Goal: Information Seeking & Learning: Find specific page/section

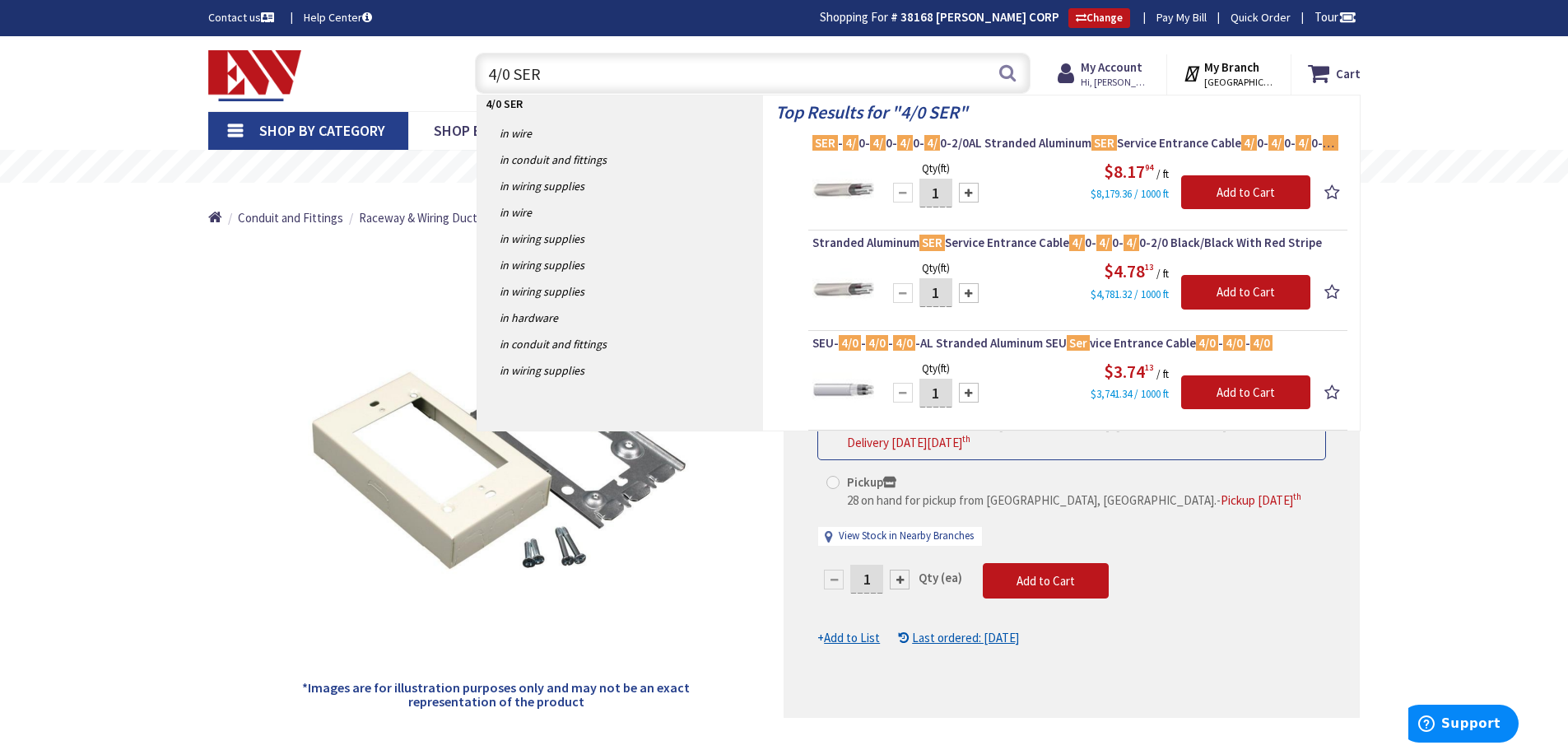
click at [421, 77] on div "Toggle Nav 4/0 SER 4/0 SER Search Cart My Cart Close" at bounding box center [784, 73] width 1176 height 55
type input "Duct tape"
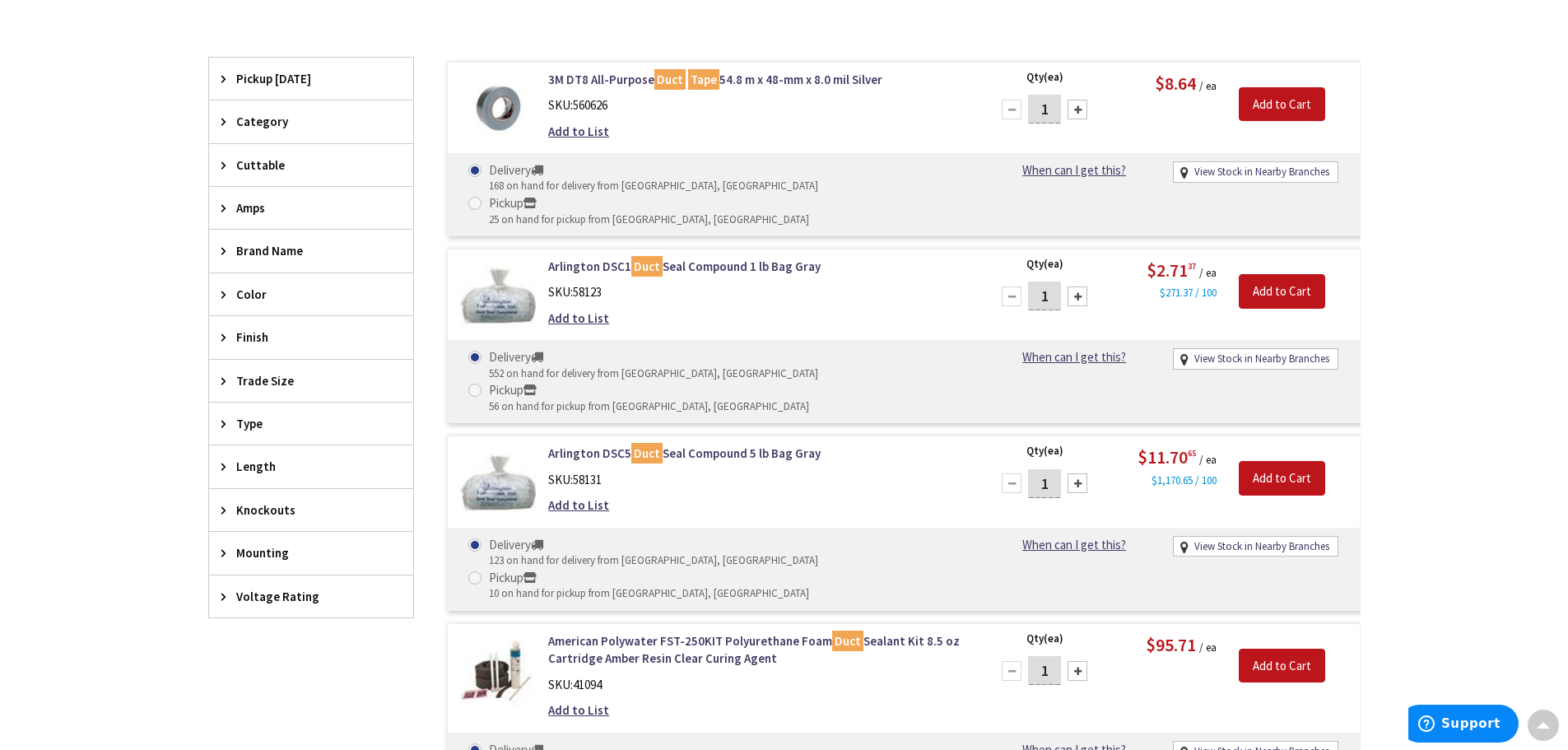
scroll to position [332, 0]
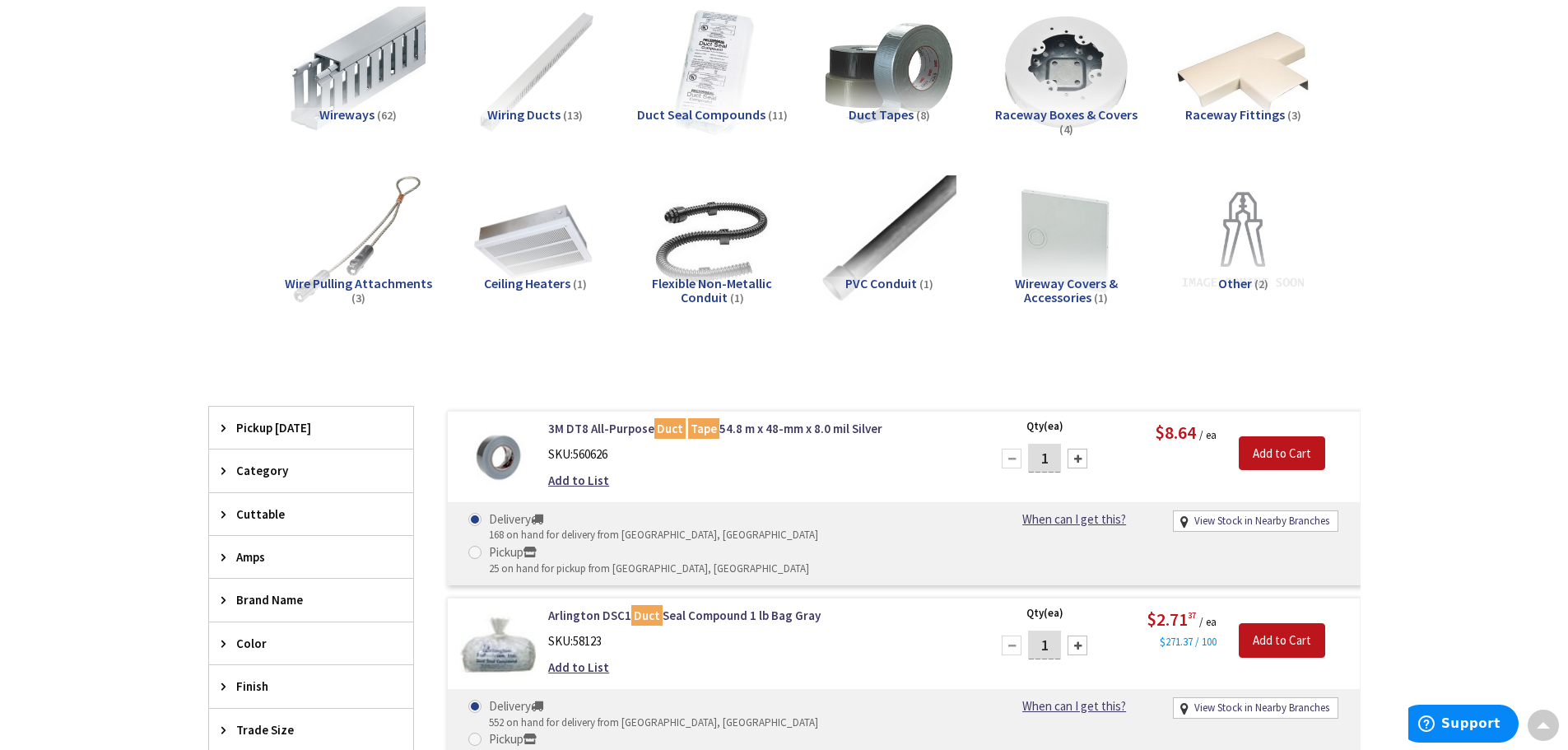
scroll to position [0, 0]
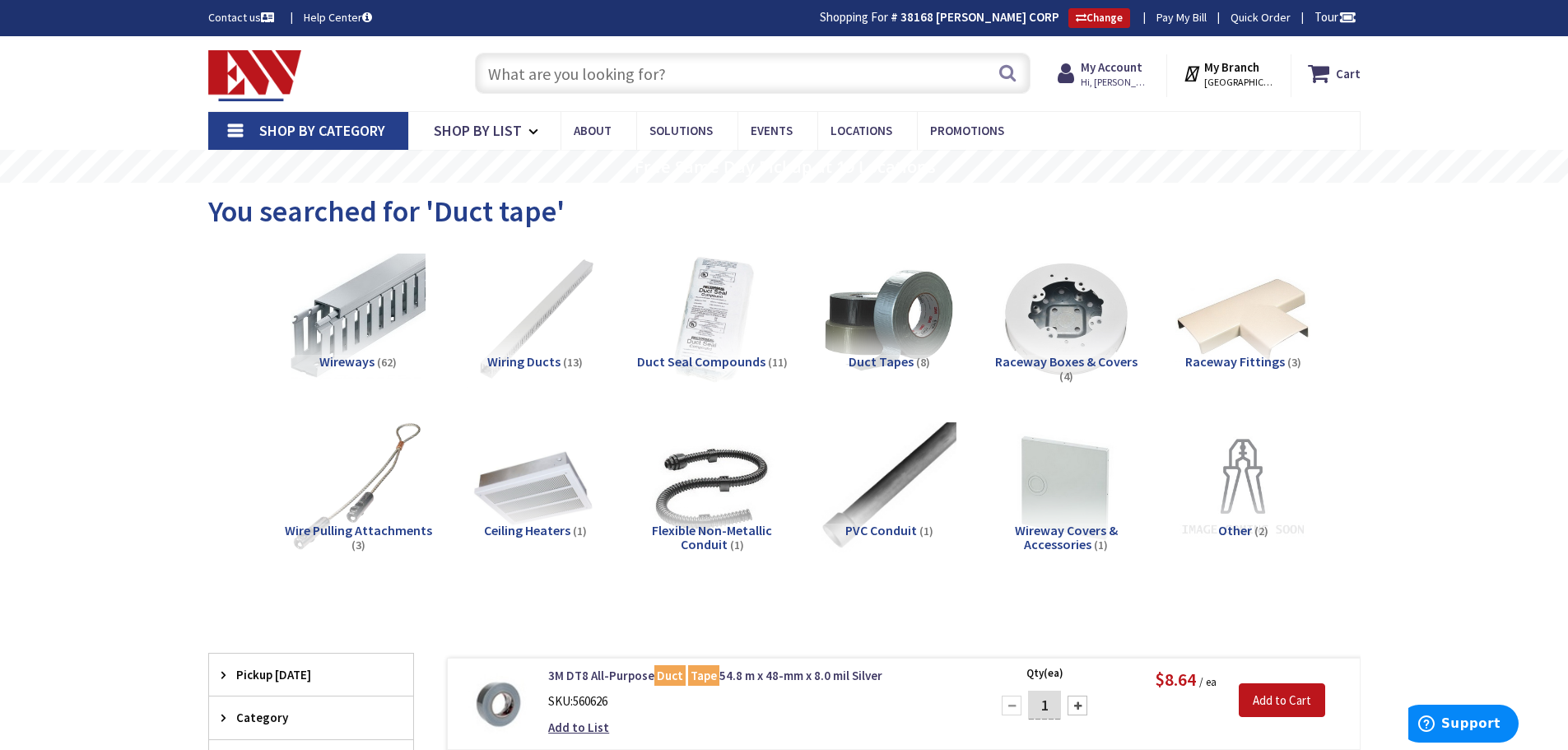
click at [711, 58] on input "text" at bounding box center [753, 73] width 556 height 41
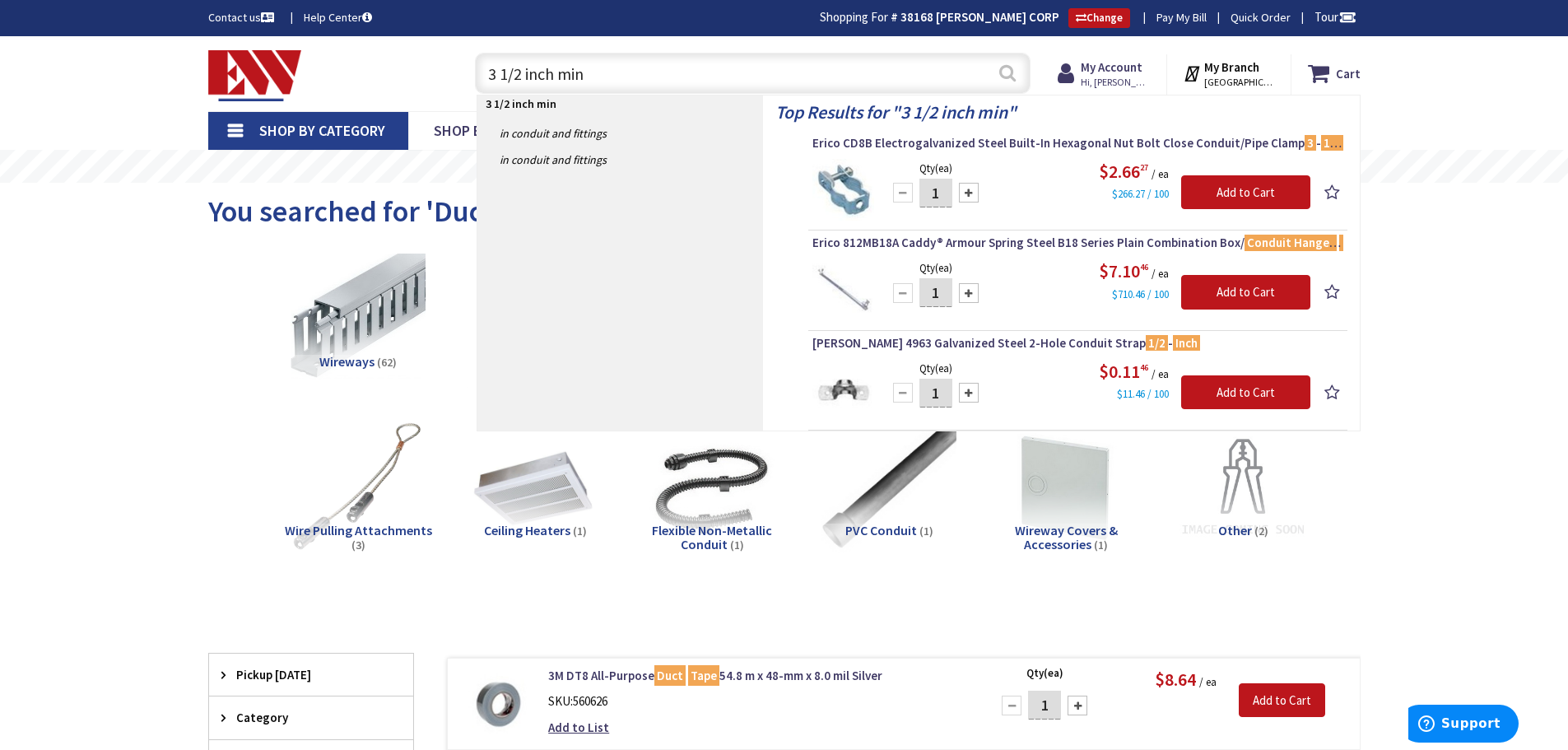
type input "3 1/2 inch min"
click at [1007, 70] on button "Search" at bounding box center [1007, 72] width 22 height 37
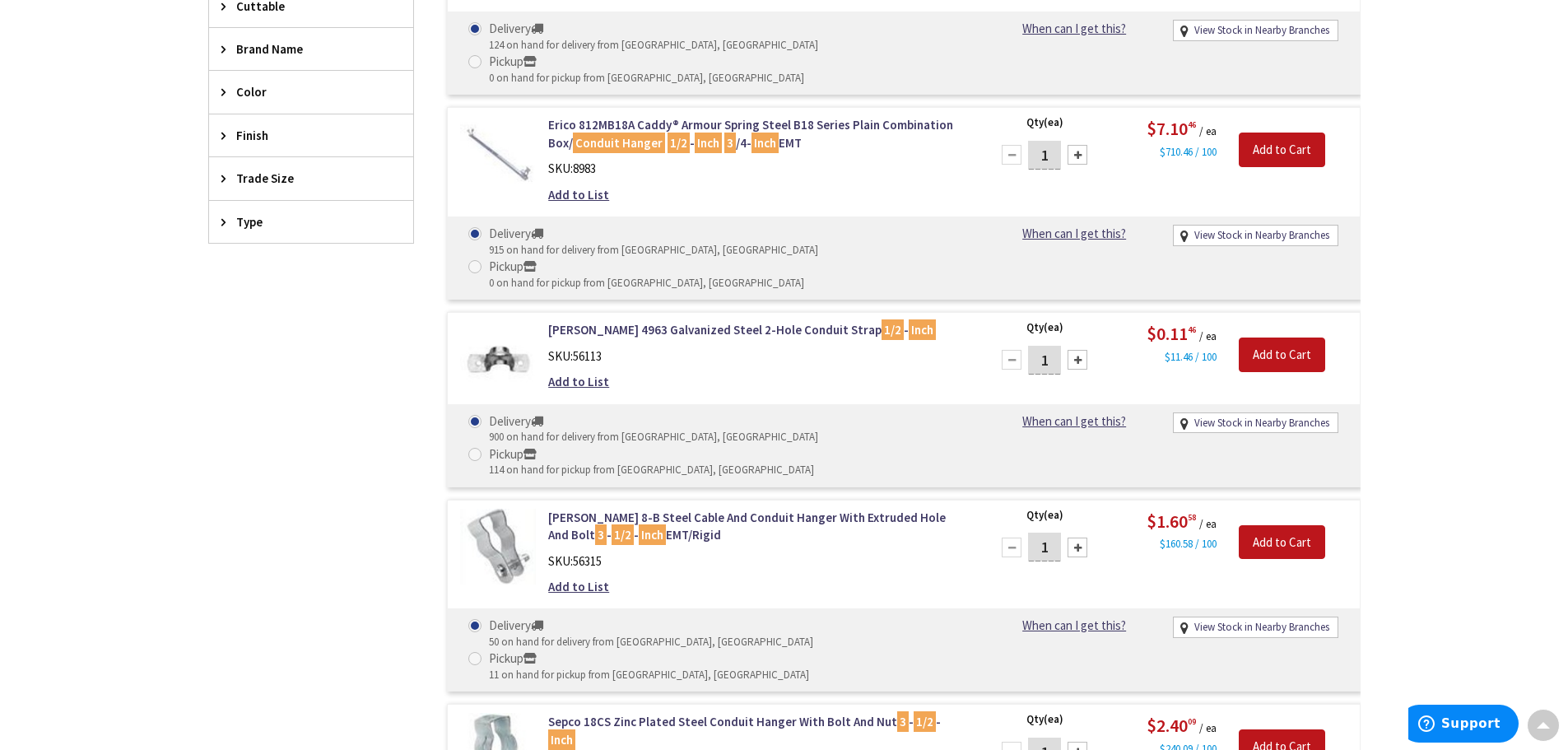
scroll to position [579, 0]
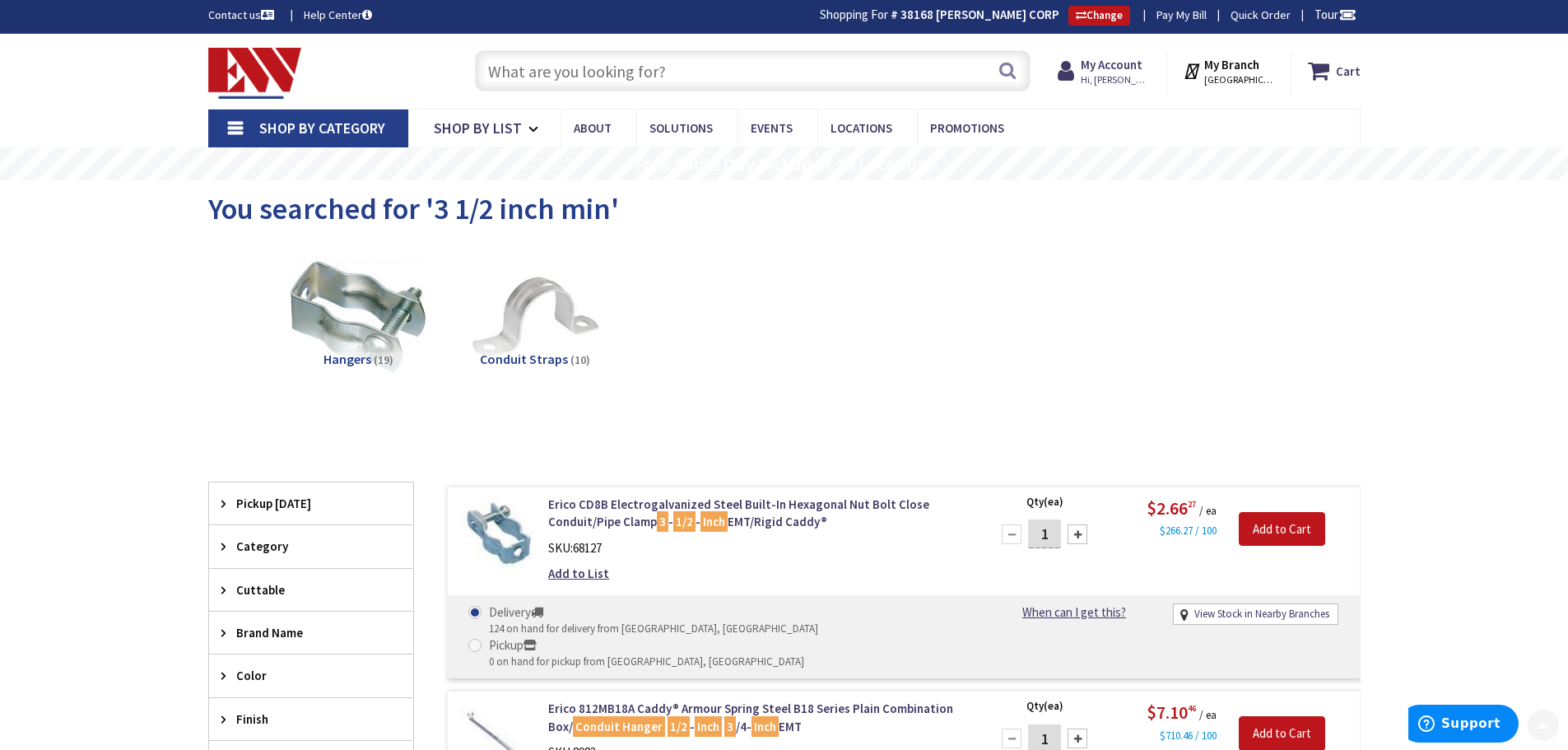
scroll to position [0, 0]
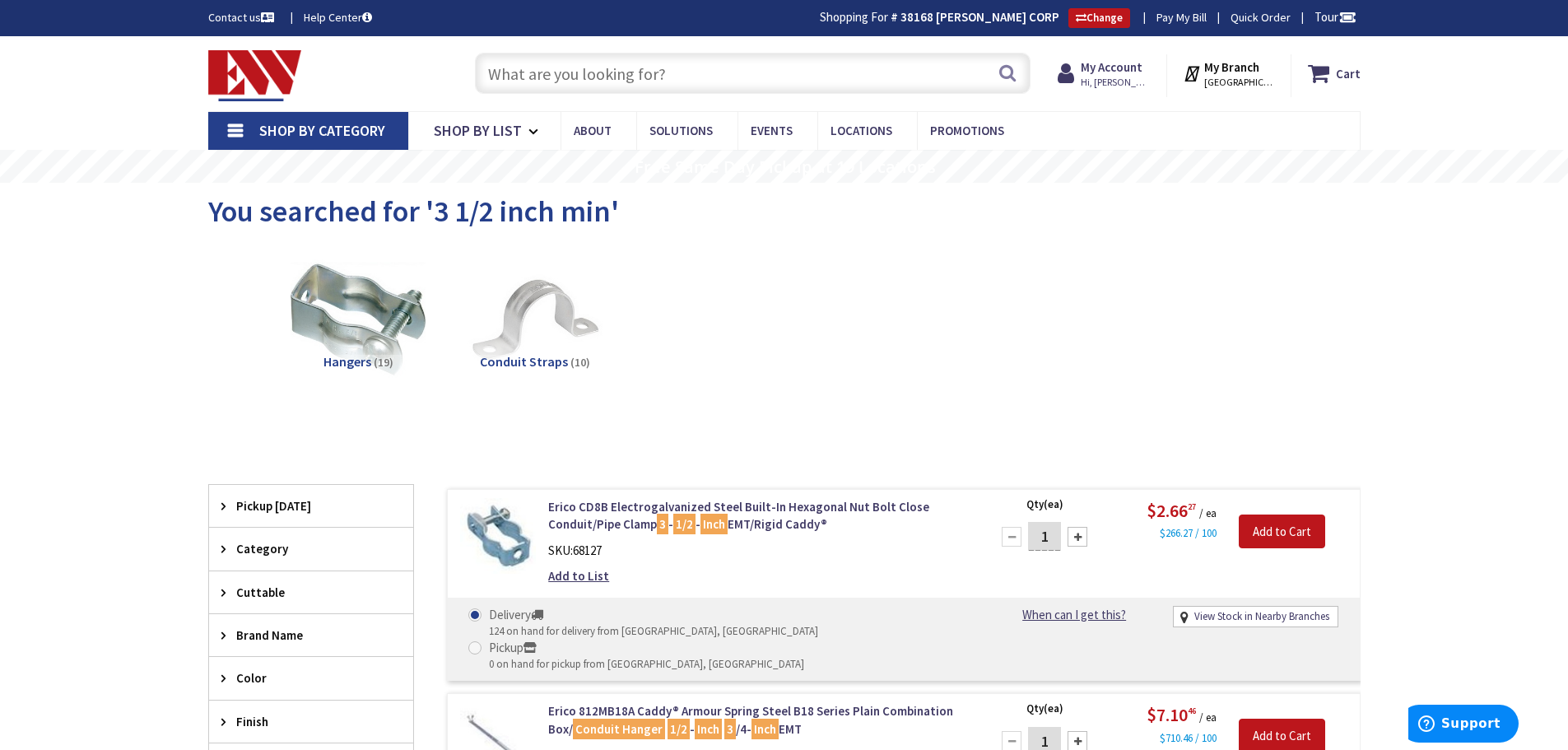
click at [769, 78] on input "text" at bounding box center [753, 73] width 556 height 41
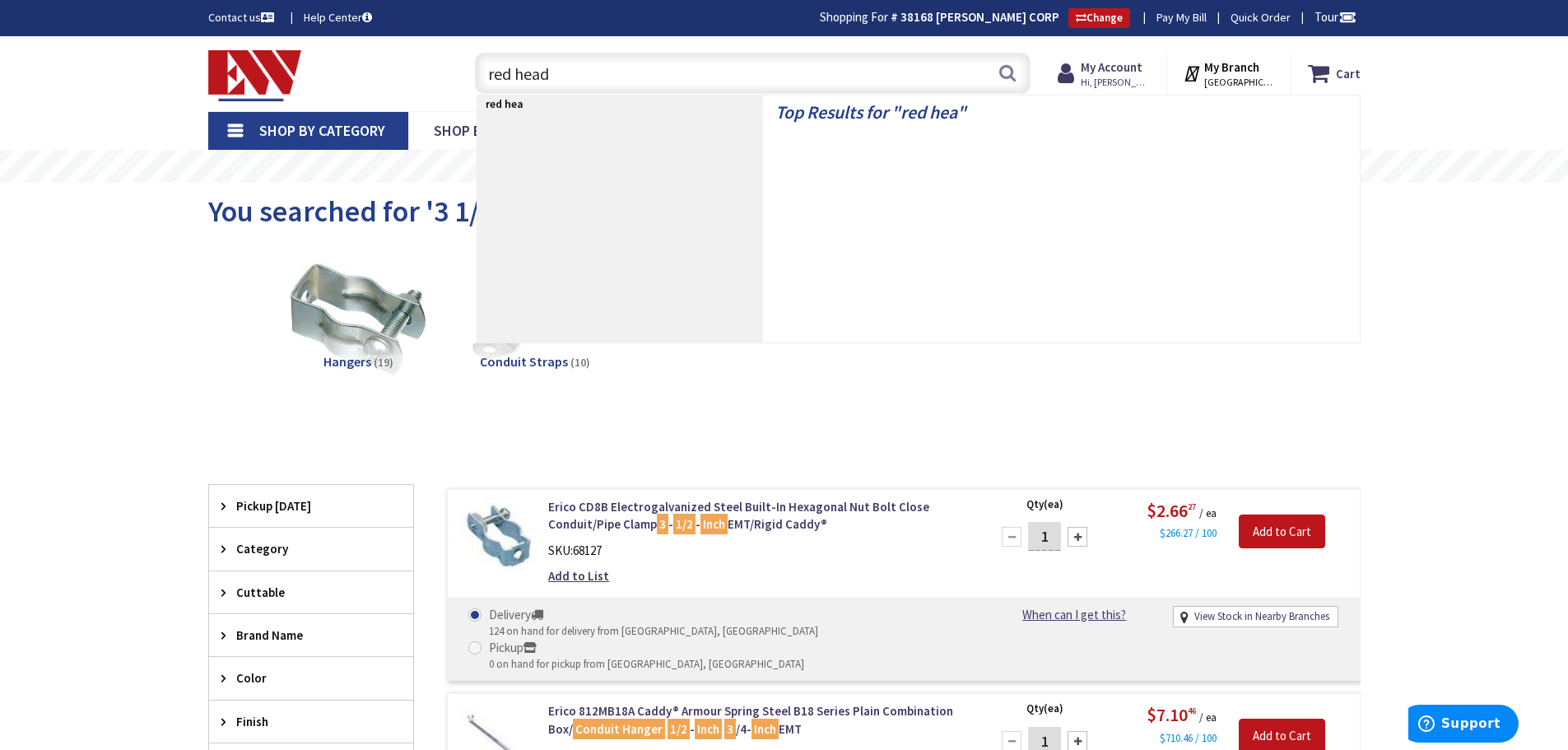
type input "red heads"
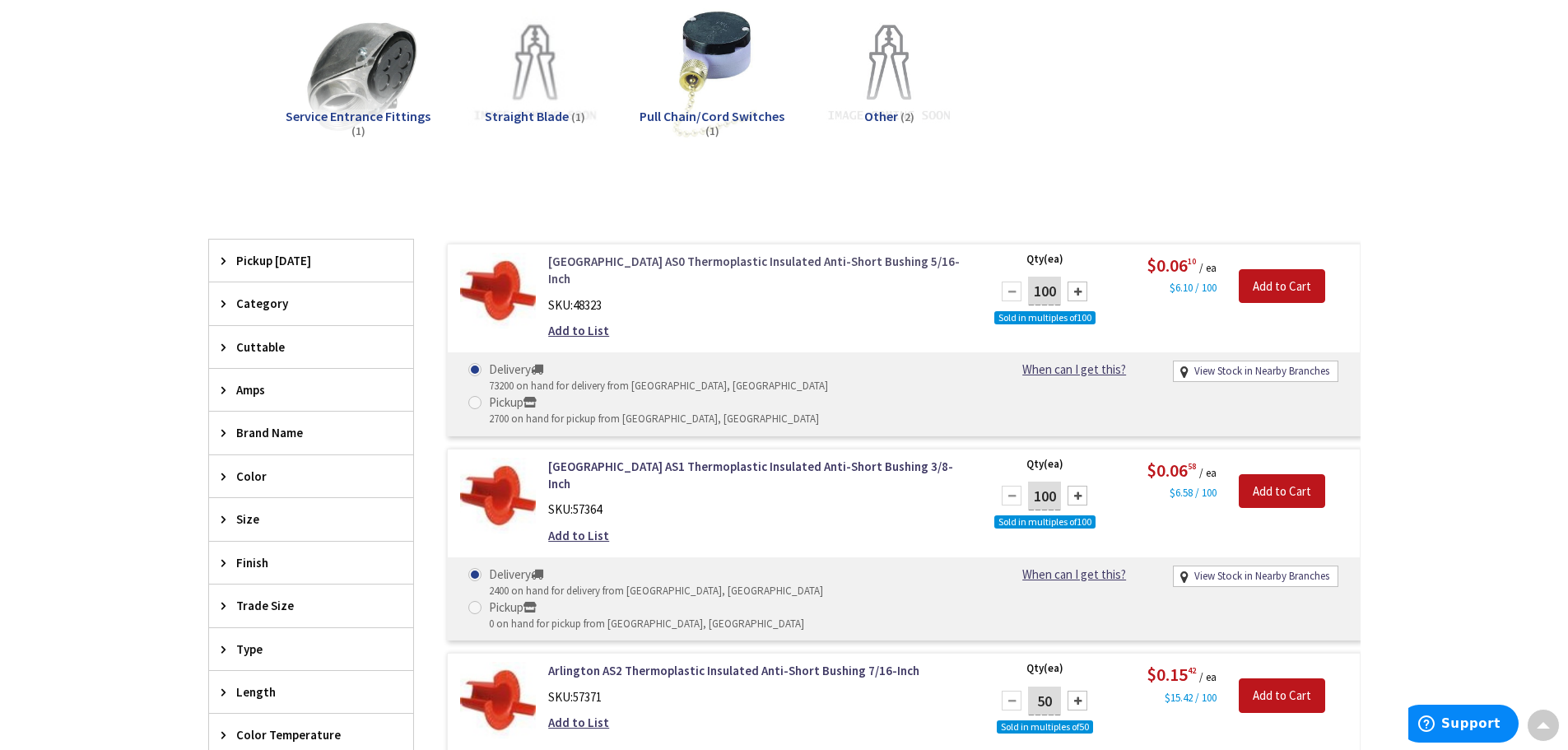
scroll to position [414, 0]
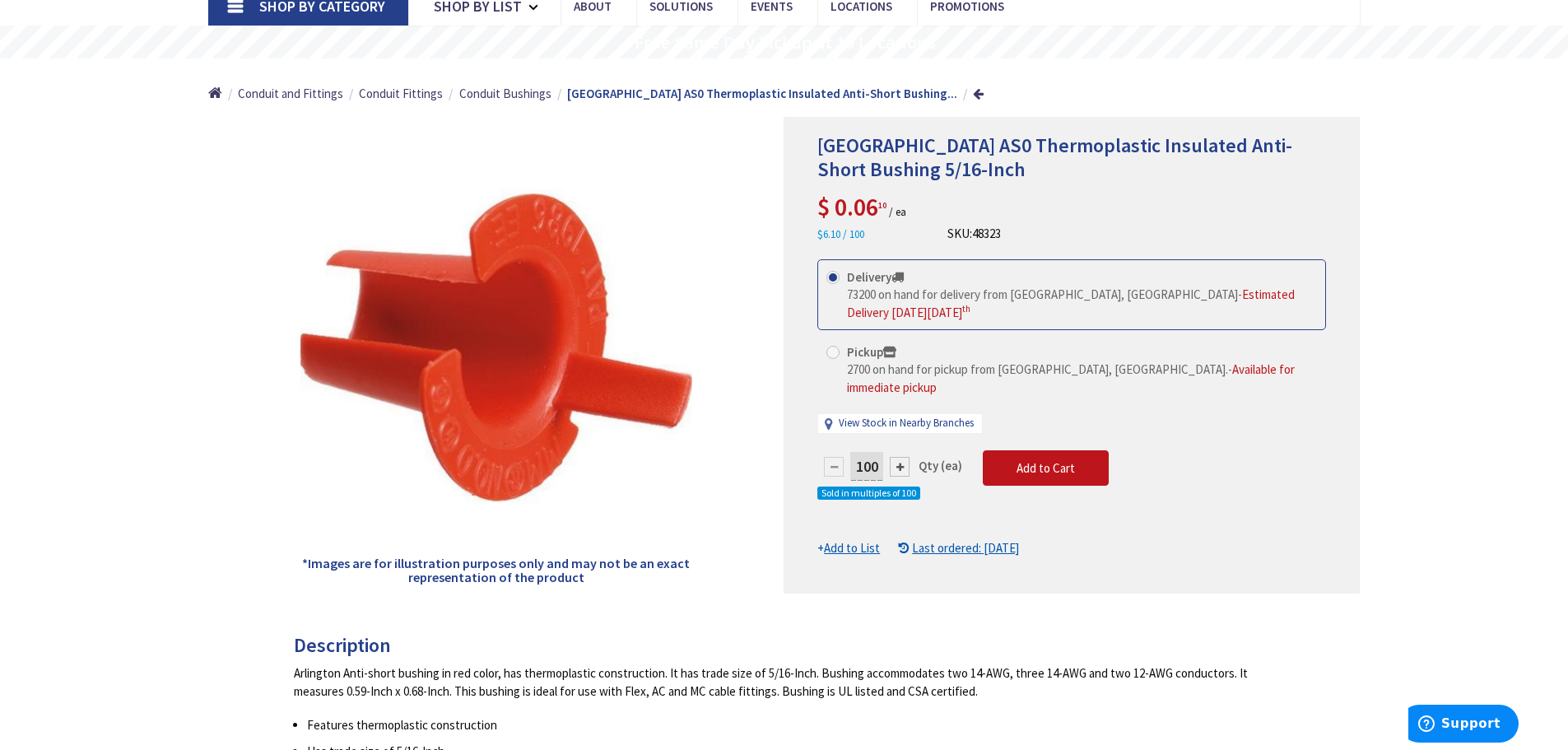
scroll to position [164, 0]
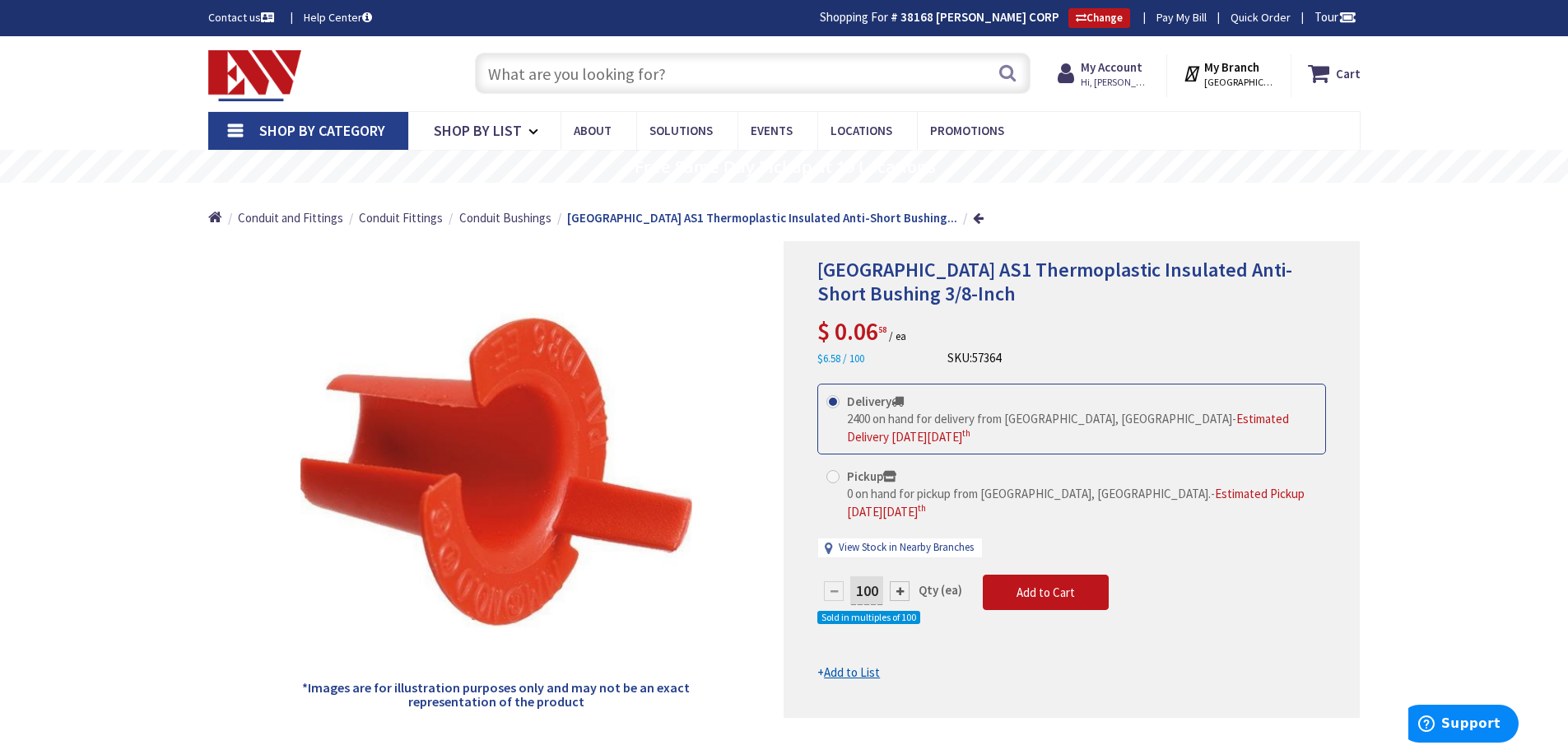
click at [773, 79] on input "text" at bounding box center [753, 73] width 556 height 41
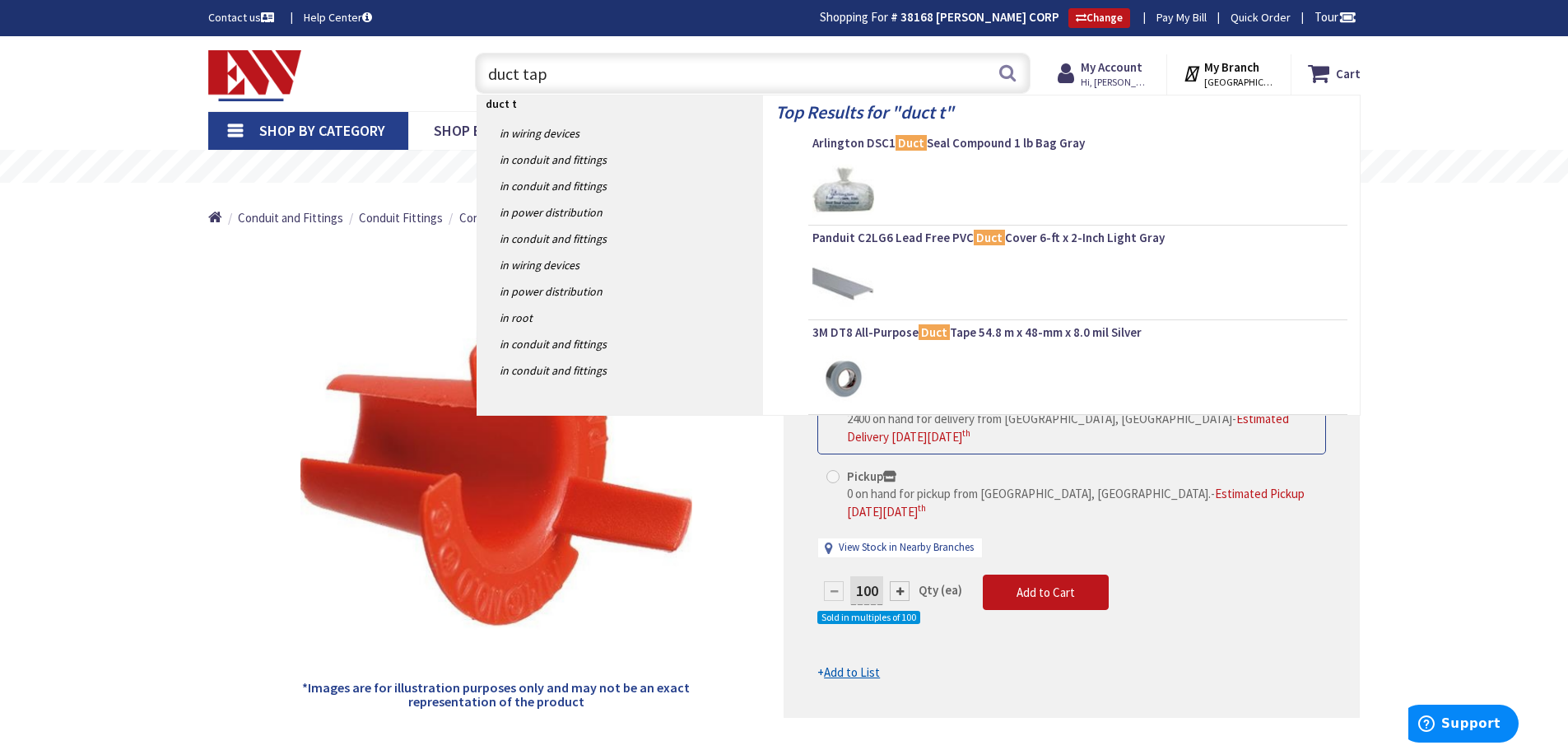
type input "duct tape"
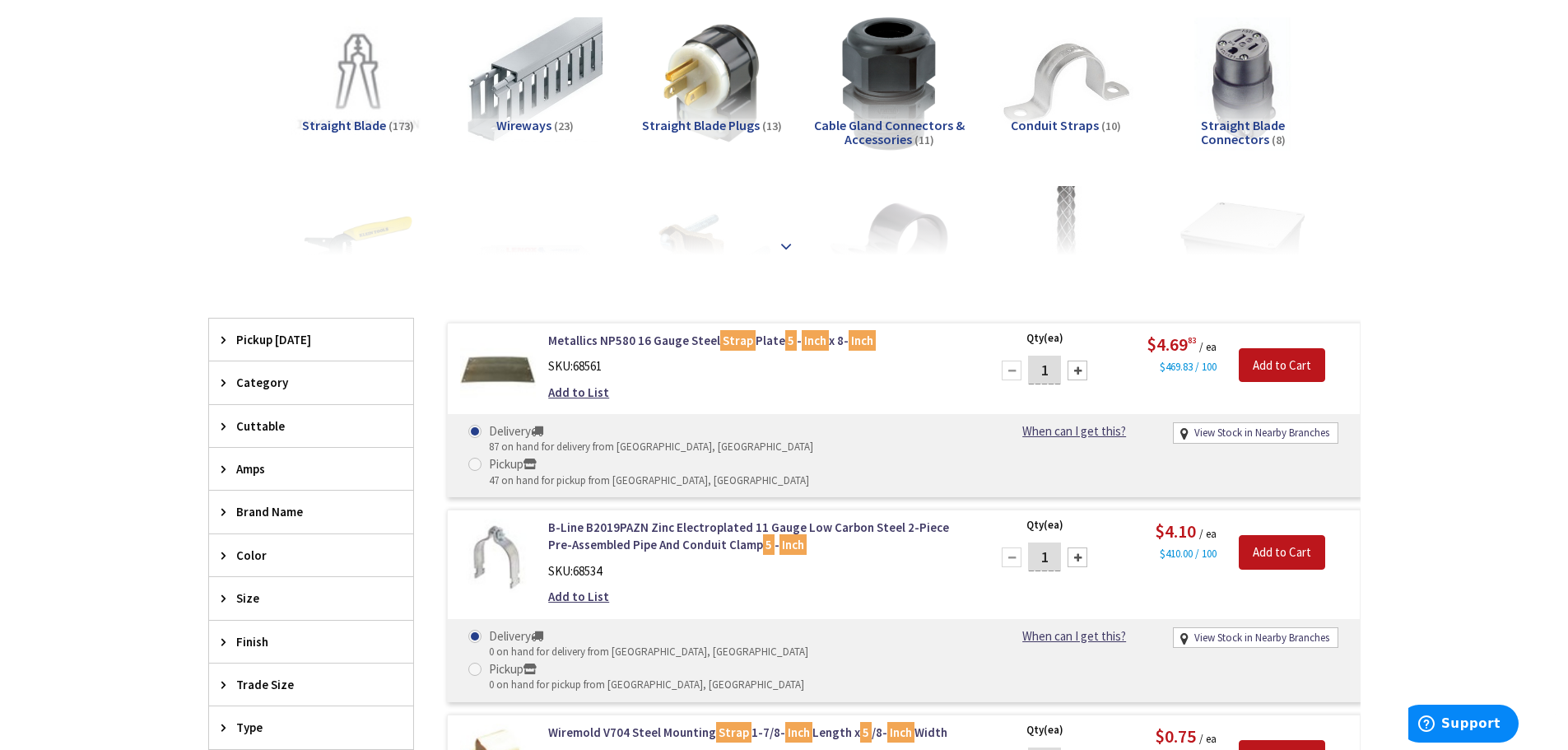
scroll to position [329, 0]
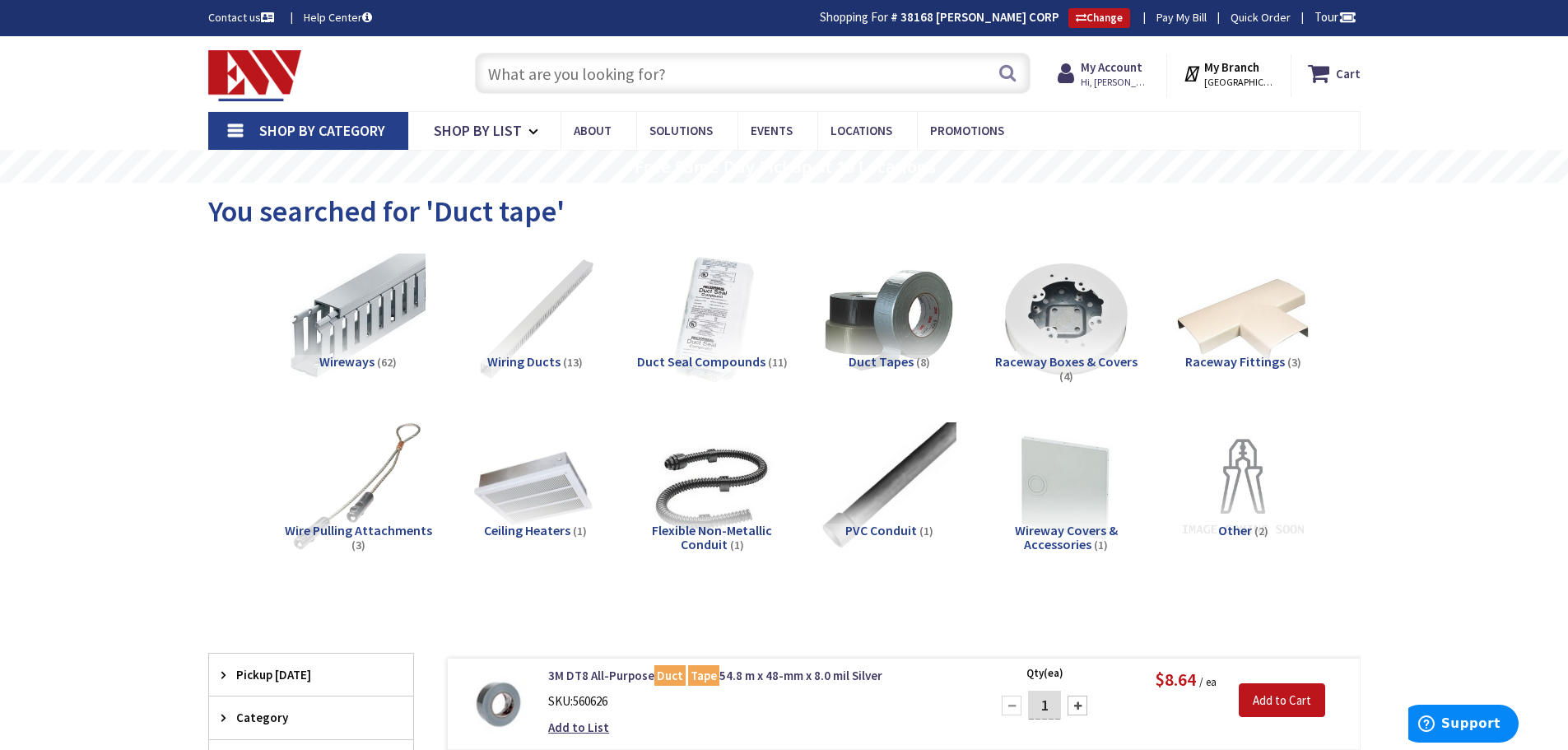
click at [669, 58] on input "text" at bounding box center [753, 73] width 556 height 41
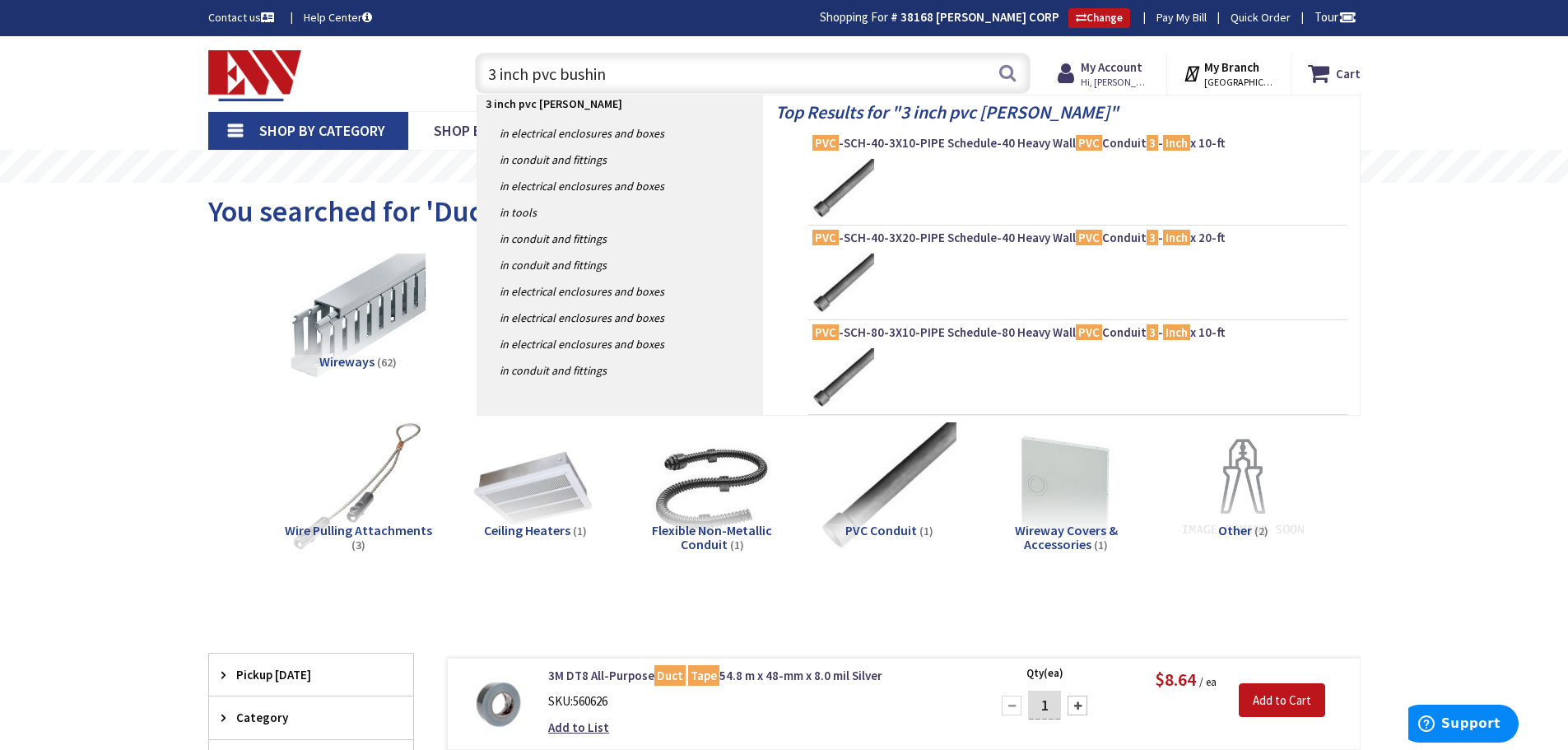
type input "3 inch pvc bushing"
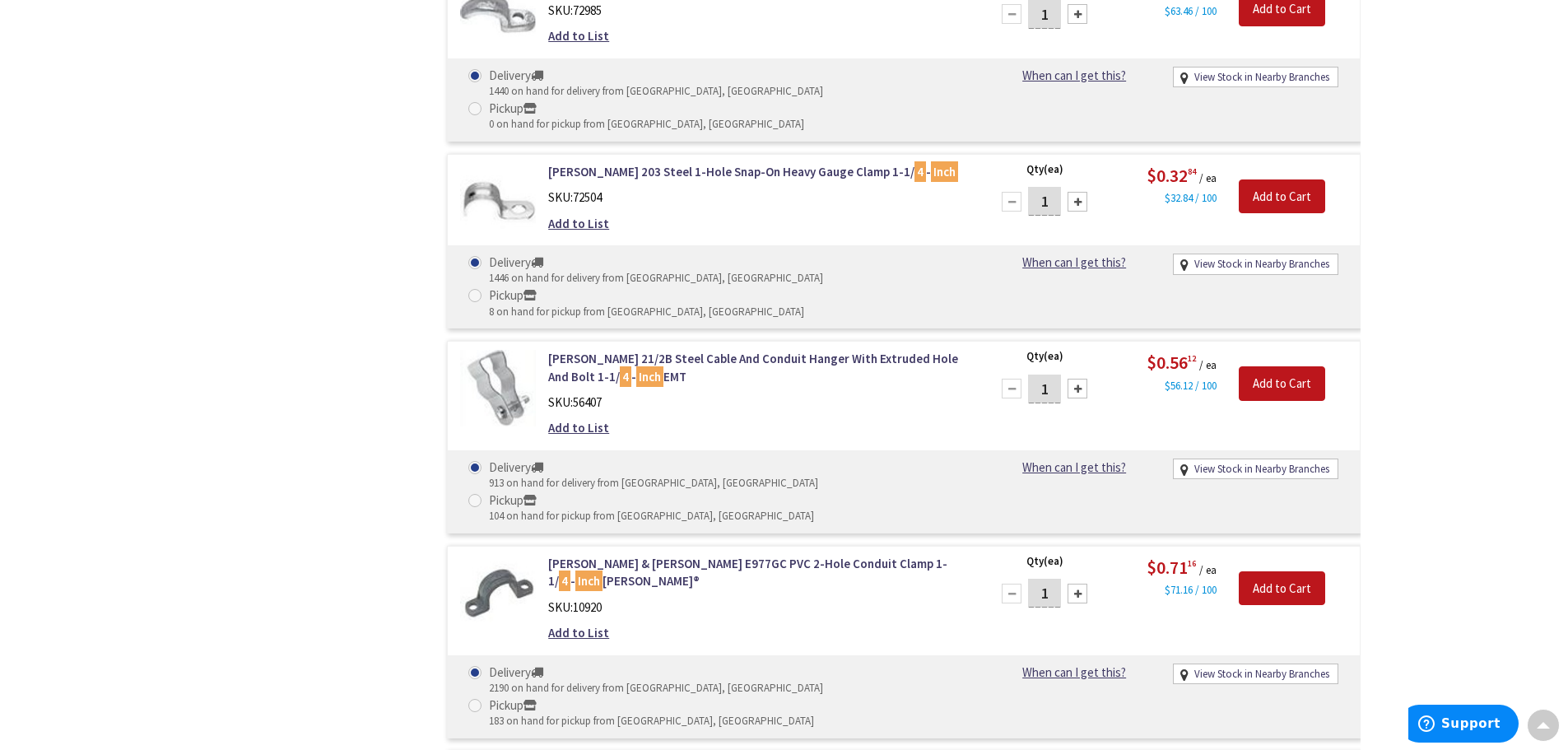
scroll to position [4940, 0]
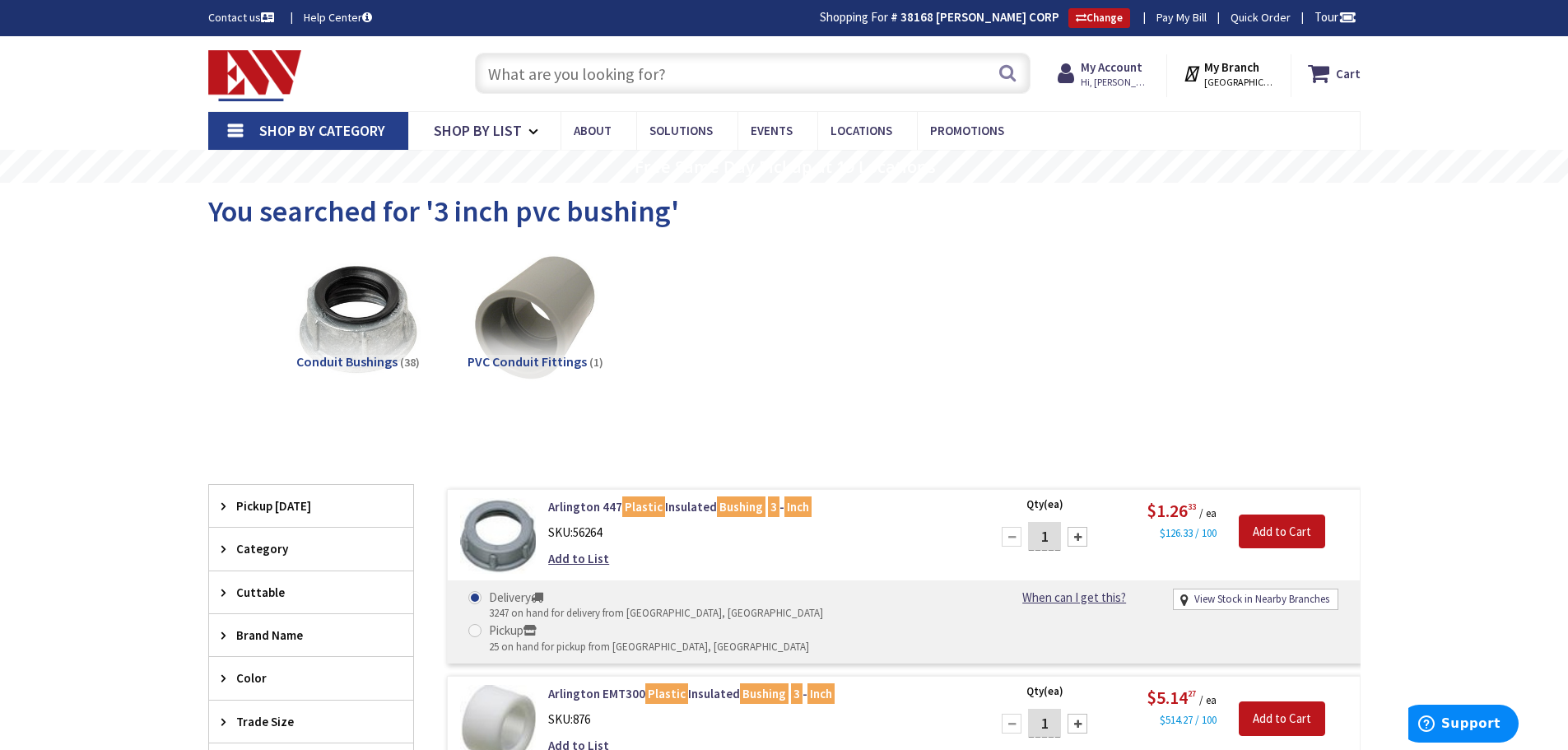
click at [1352, 307] on div "View Subcategories Conduit Bushings (38) PVC Conduit Fittings (1)" at bounding box center [784, 333] width 1152 height 177
click at [944, 363] on div "Conduit Bushings (38) PVC Conduit Fittings (1)" at bounding box center [784, 333] width 1094 height 177
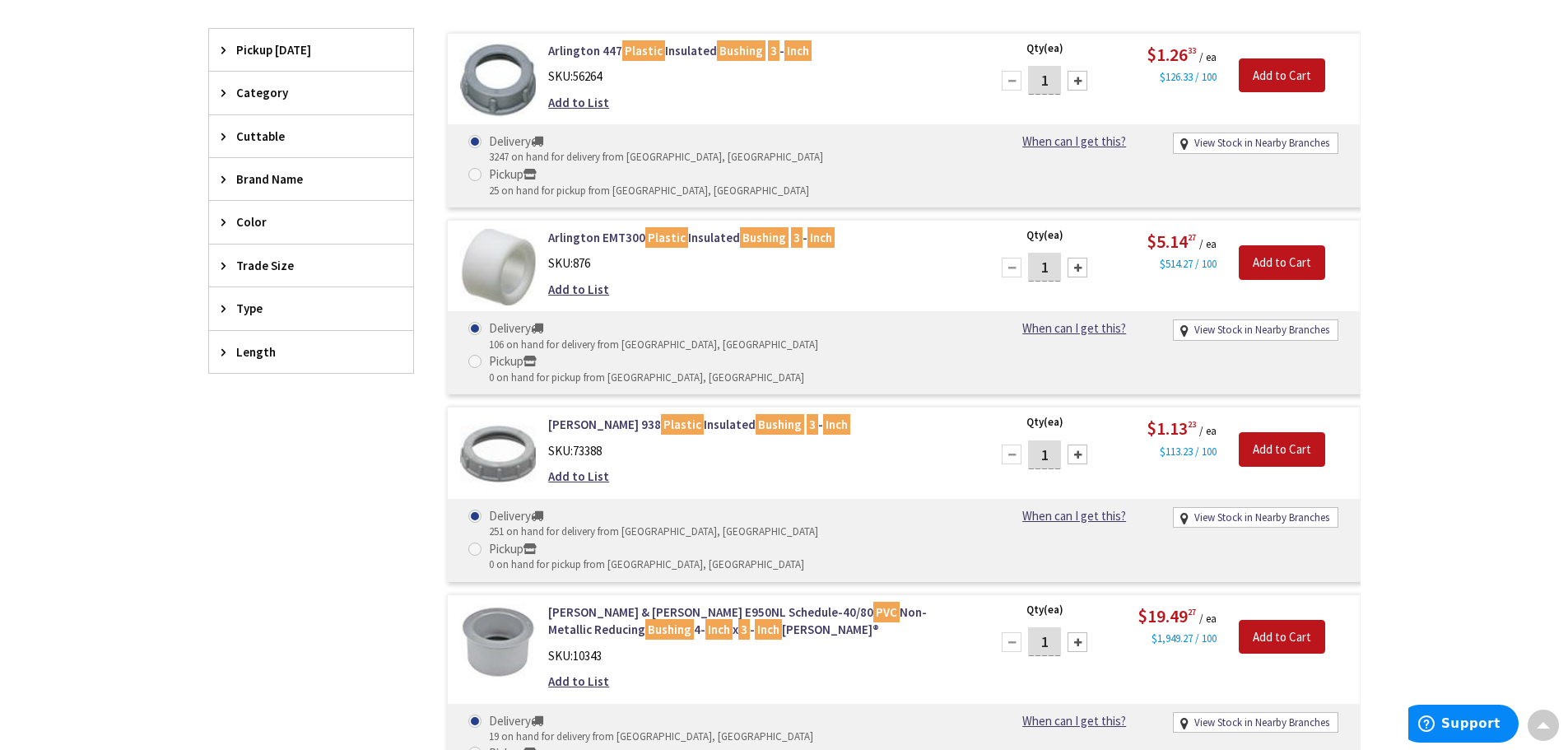
scroll to position [494, 0]
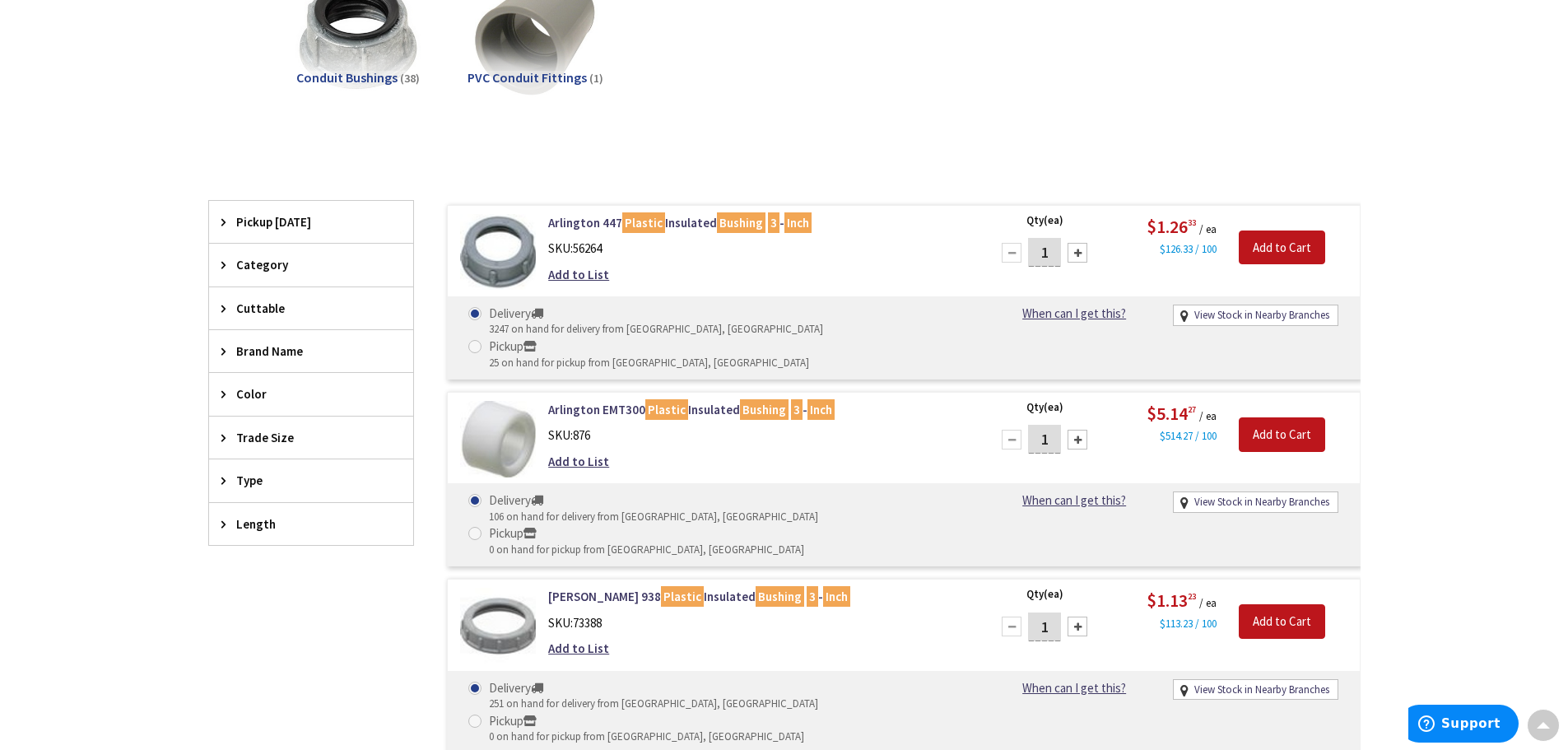
scroll to position [0, 0]
